Goal: Information Seeking & Learning: Understand process/instructions

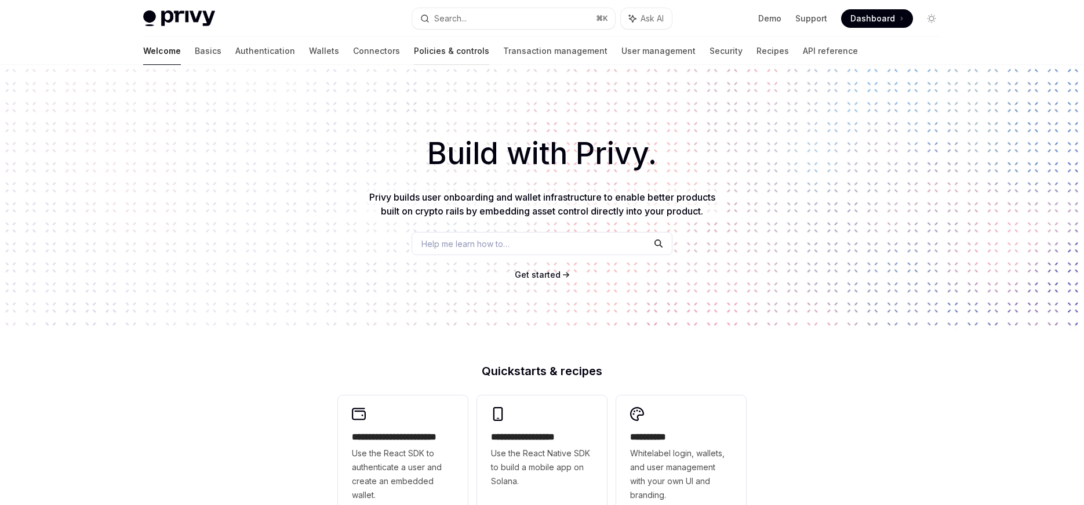
click at [414, 46] on link "Policies & controls" at bounding box center [451, 51] width 75 height 28
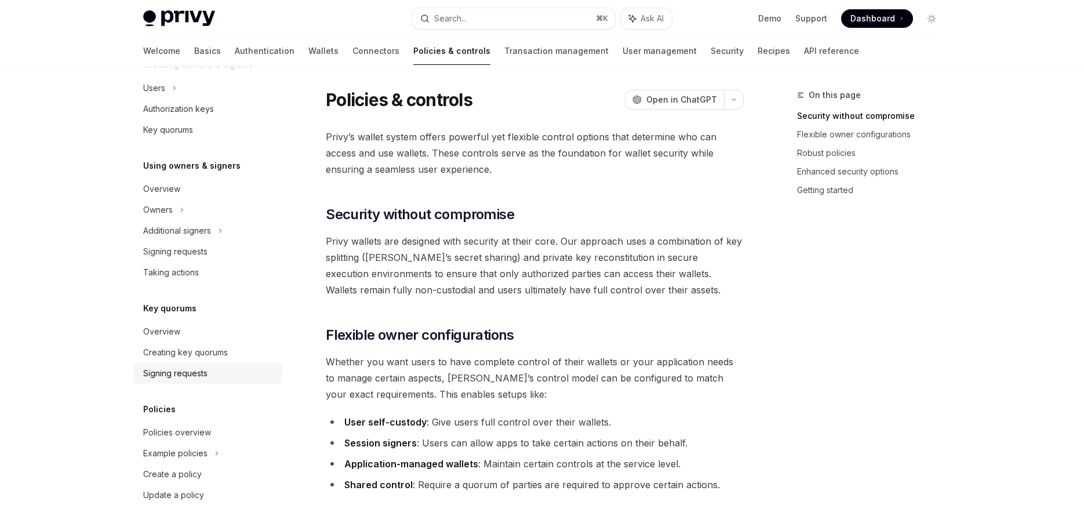
scroll to position [311, 0]
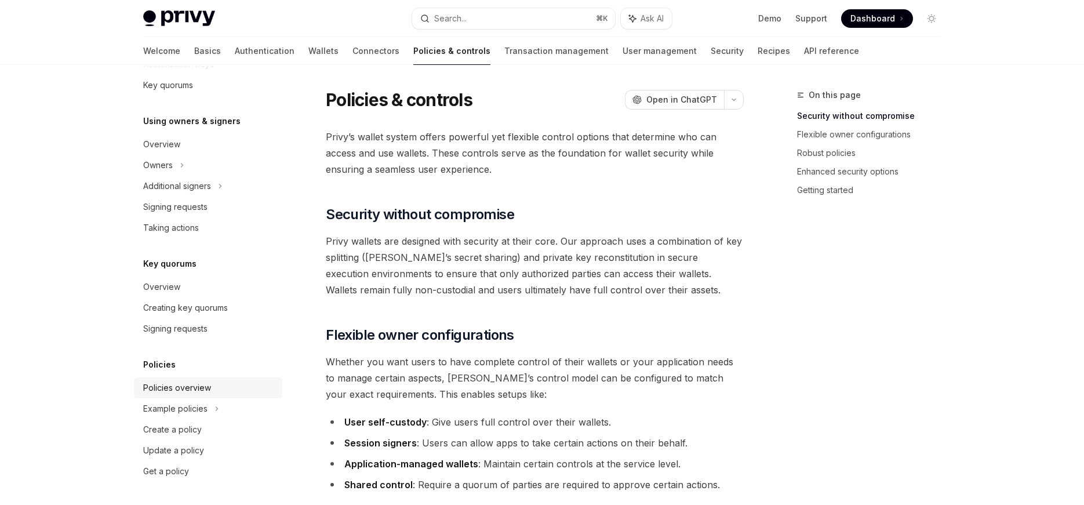
click at [165, 381] on div "Policies overview" at bounding box center [177, 388] width 68 height 14
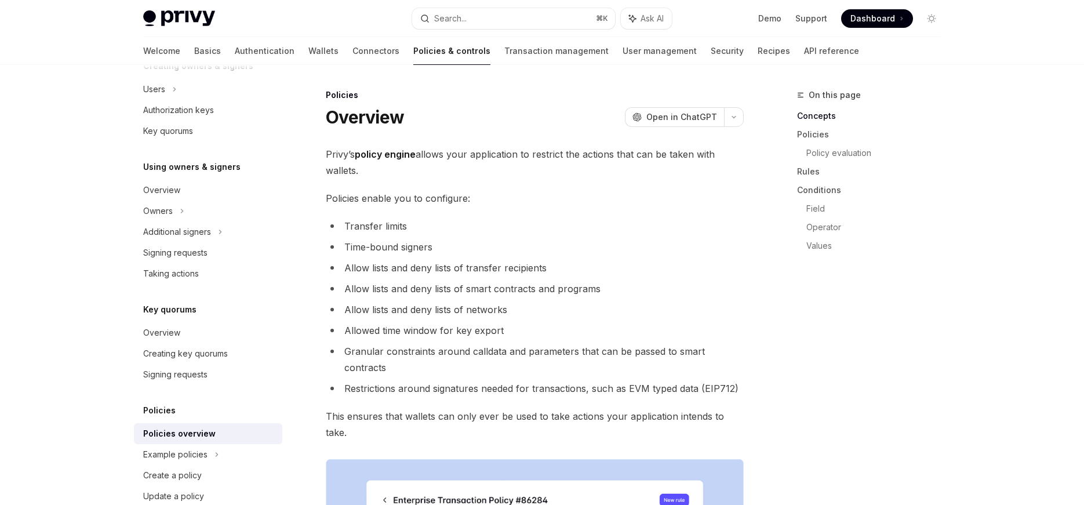
scroll to position [311, 0]
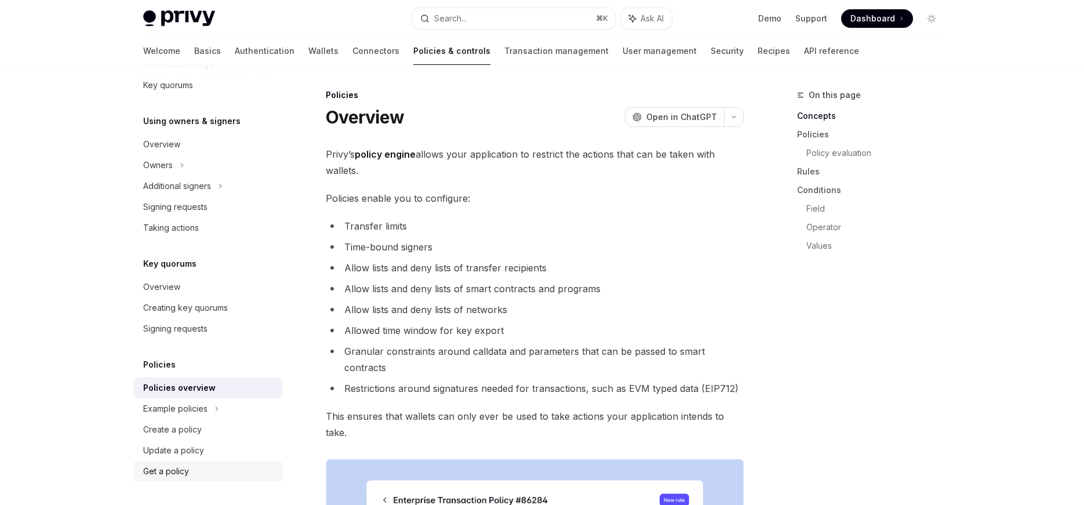
click at [170, 470] on div "Get a policy" at bounding box center [166, 471] width 46 height 14
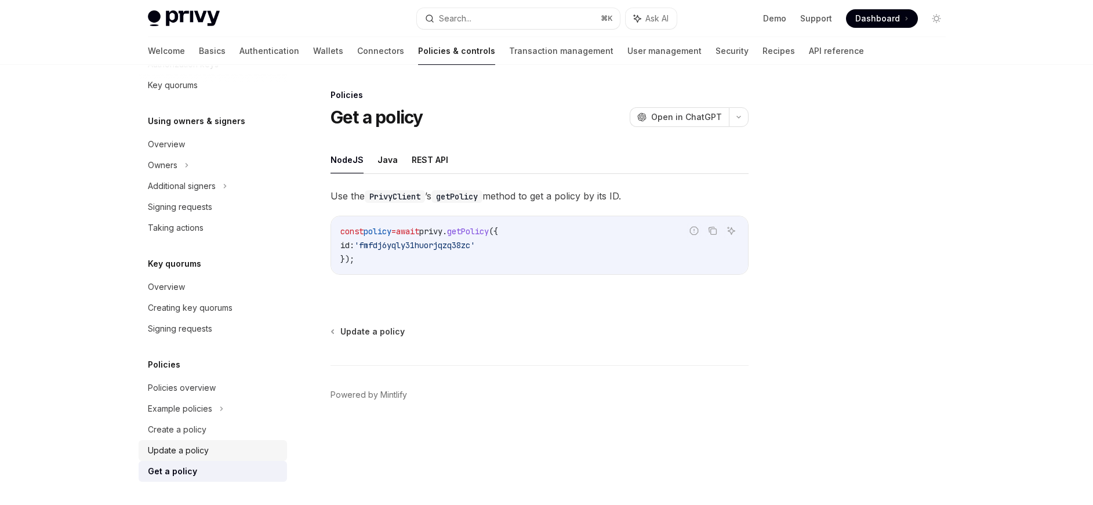
click at [169, 445] on div "Update a policy" at bounding box center [178, 450] width 61 height 14
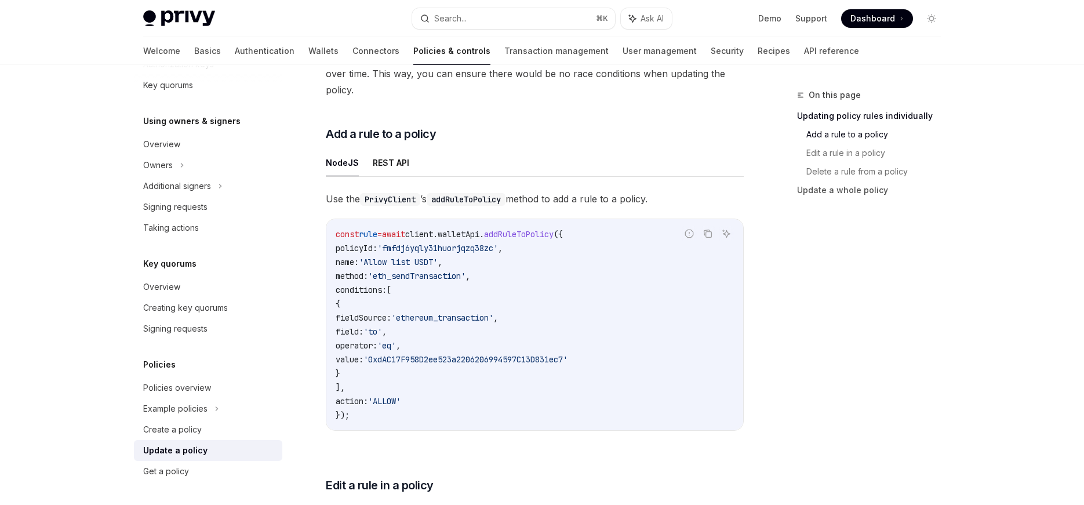
scroll to position [365, 0]
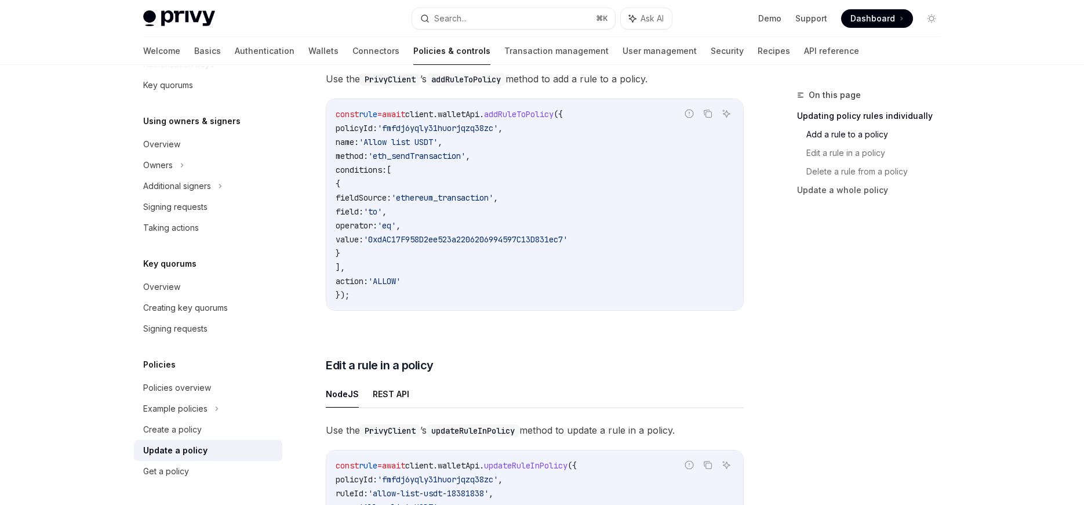
click at [160, 370] on h5 "Policies" at bounding box center [159, 365] width 32 height 14
click at [160, 366] on h5 "Policies" at bounding box center [159, 365] width 32 height 14
click at [188, 394] on div "Policies overview" at bounding box center [177, 388] width 68 height 14
type textarea "*"
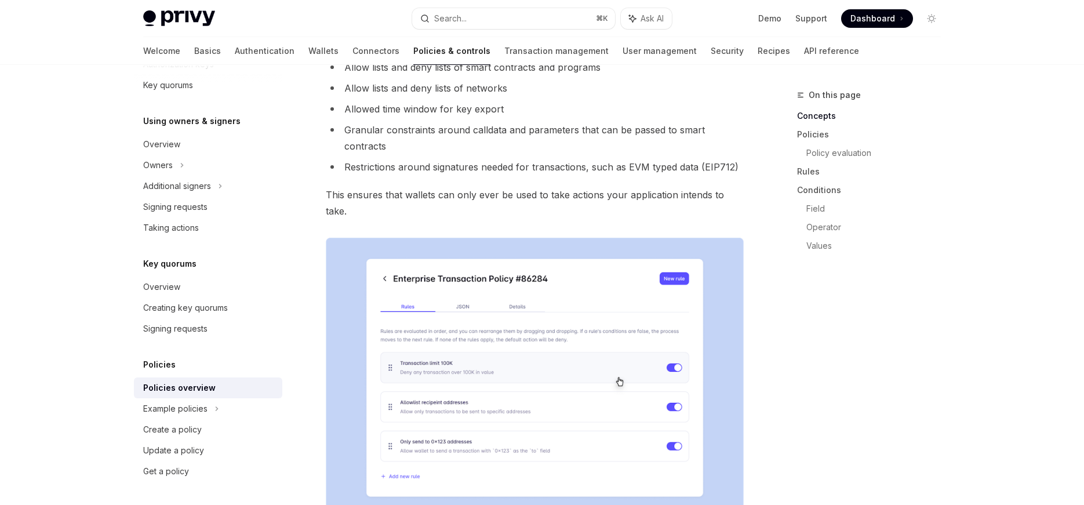
scroll to position [295, 0]
